Goal: Task Accomplishment & Management: Manage account settings

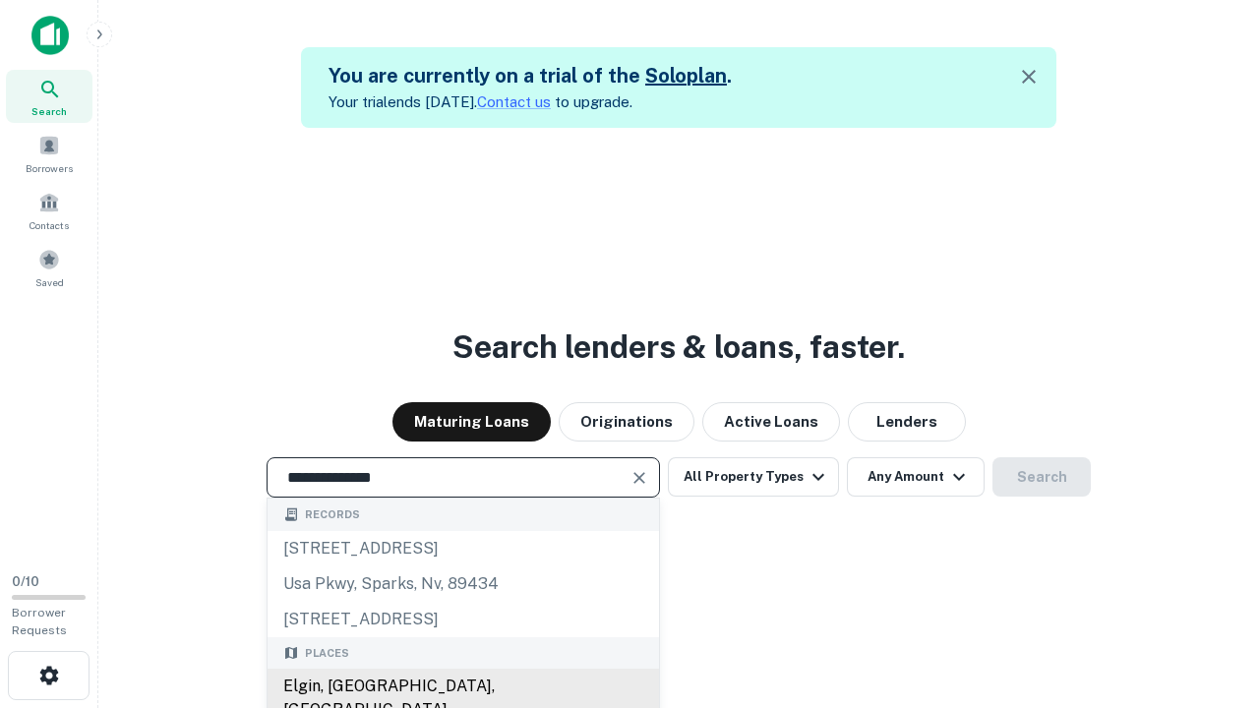
click at [462, 687] on div "Elgin, [GEOGRAPHIC_DATA], [GEOGRAPHIC_DATA]" at bounding box center [464, 698] width 392 height 59
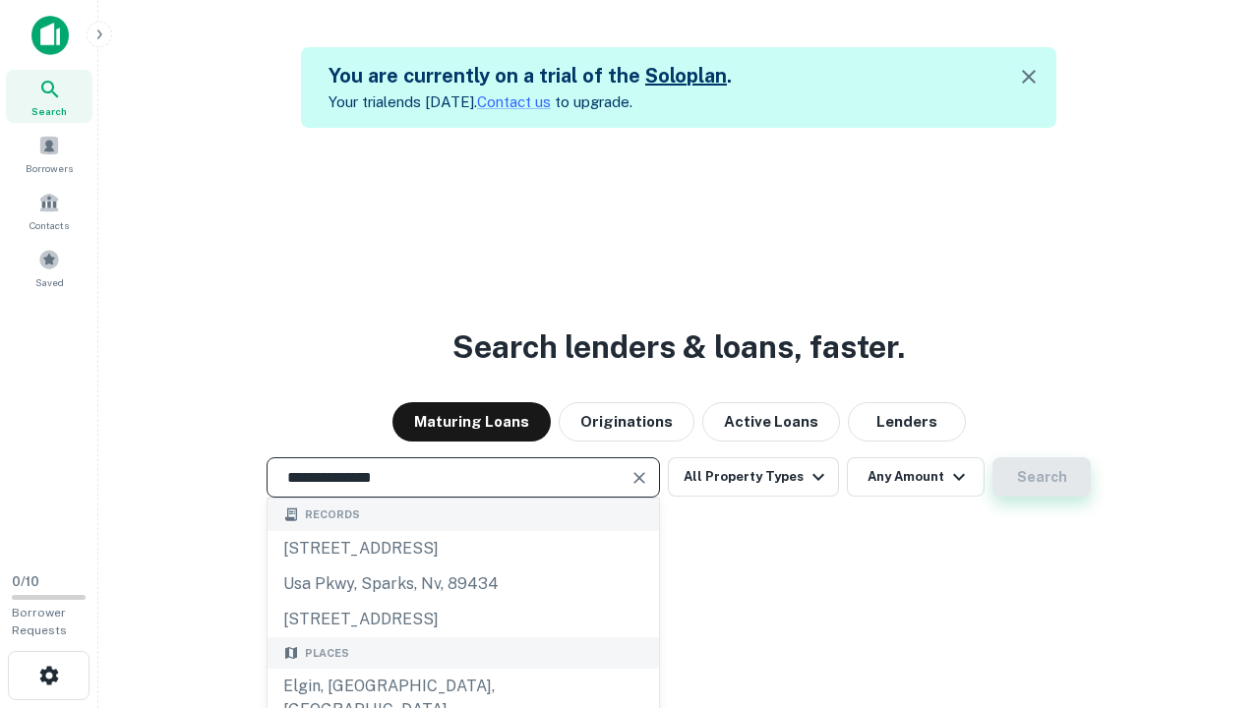
type input "**********"
click at [1042, 477] on button "Search" at bounding box center [1042, 476] width 98 height 39
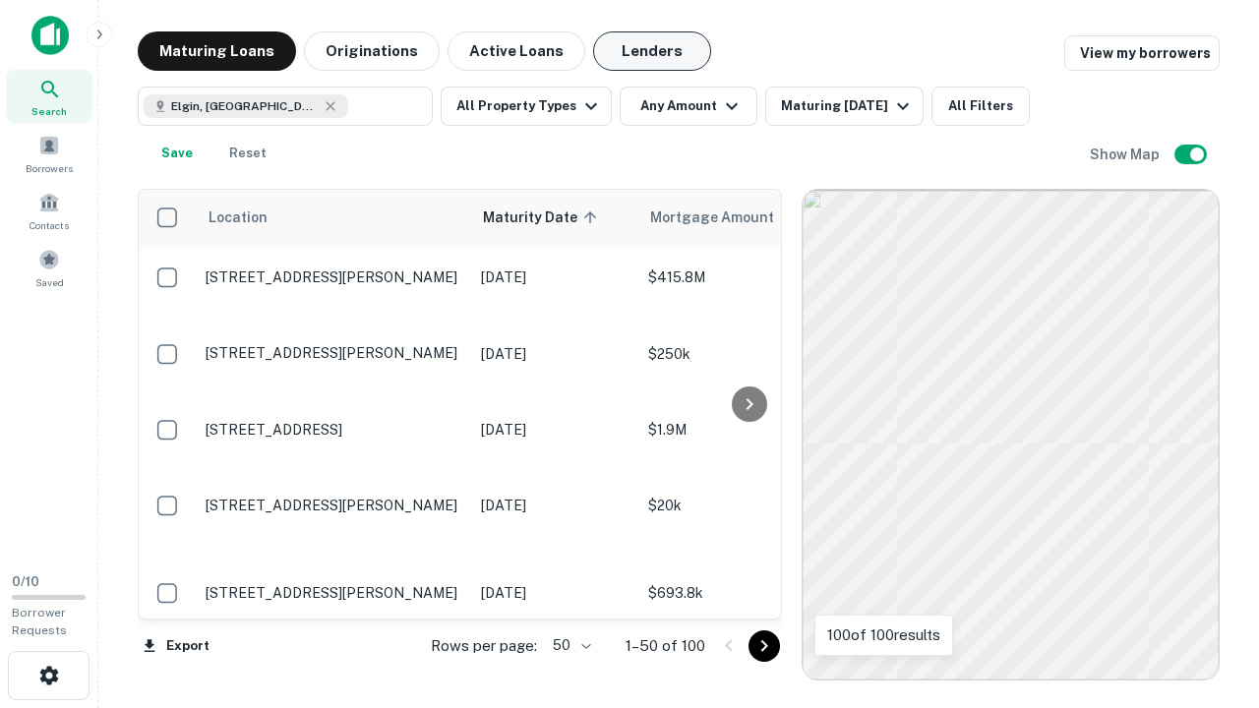
click at [652, 51] on button "Lenders" at bounding box center [652, 50] width 118 height 39
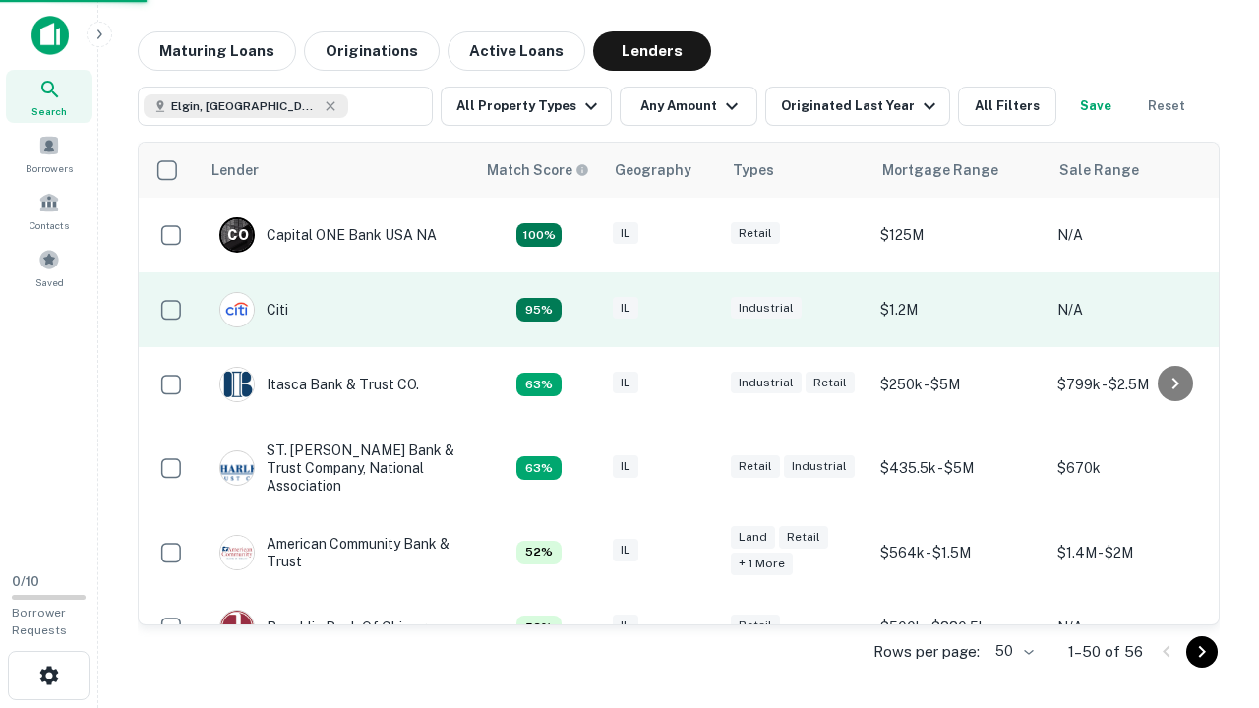
click at [699, 310] on div "IL" at bounding box center [662, 310] width 98 height 27
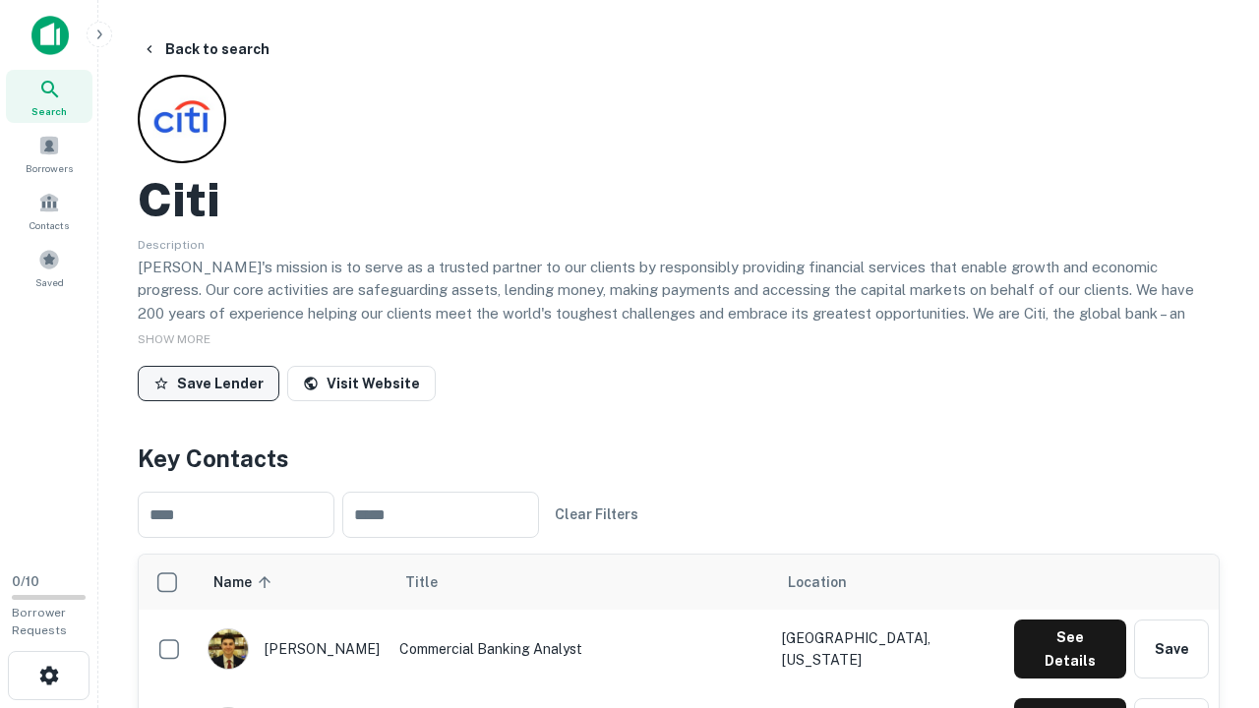
click at [209, 383] on button "Save Lender" at bounding box center [209, 383] width 142 height 35
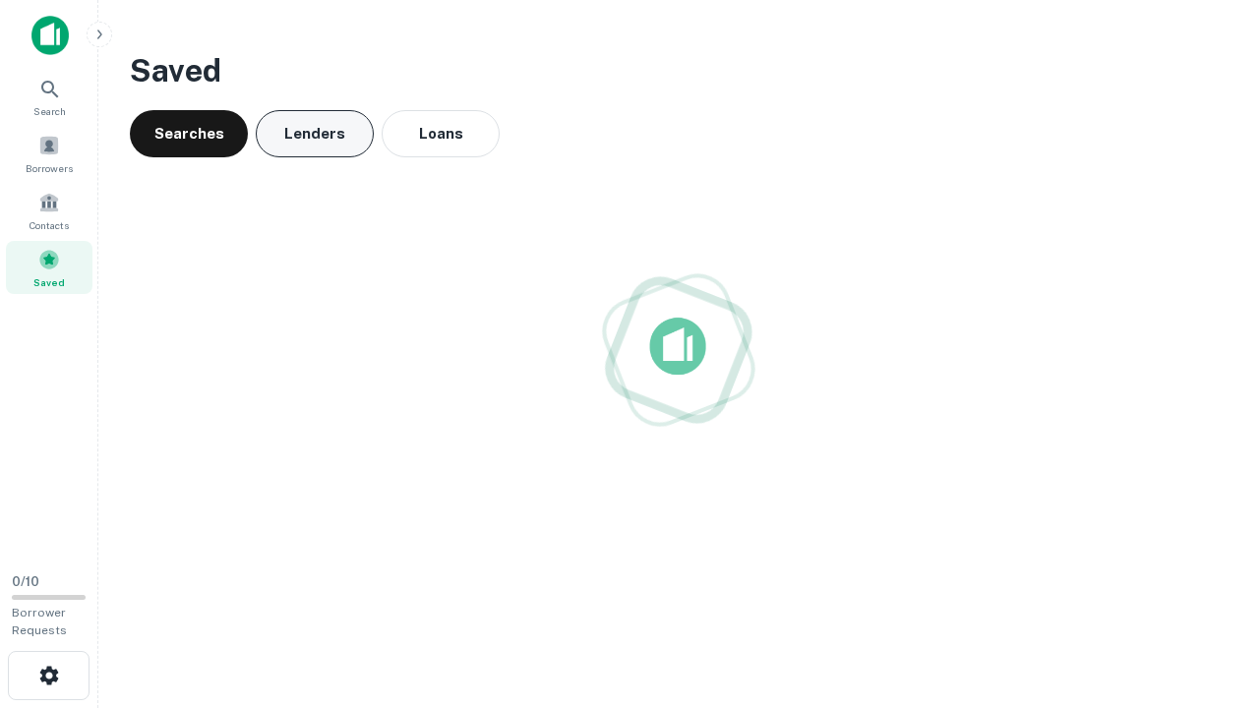
click at [315, 134] on button "Lenders" at bounding box center [315, 133] width 118 height 47
